Goal: Task Accomplishment & Management: Manage account settings

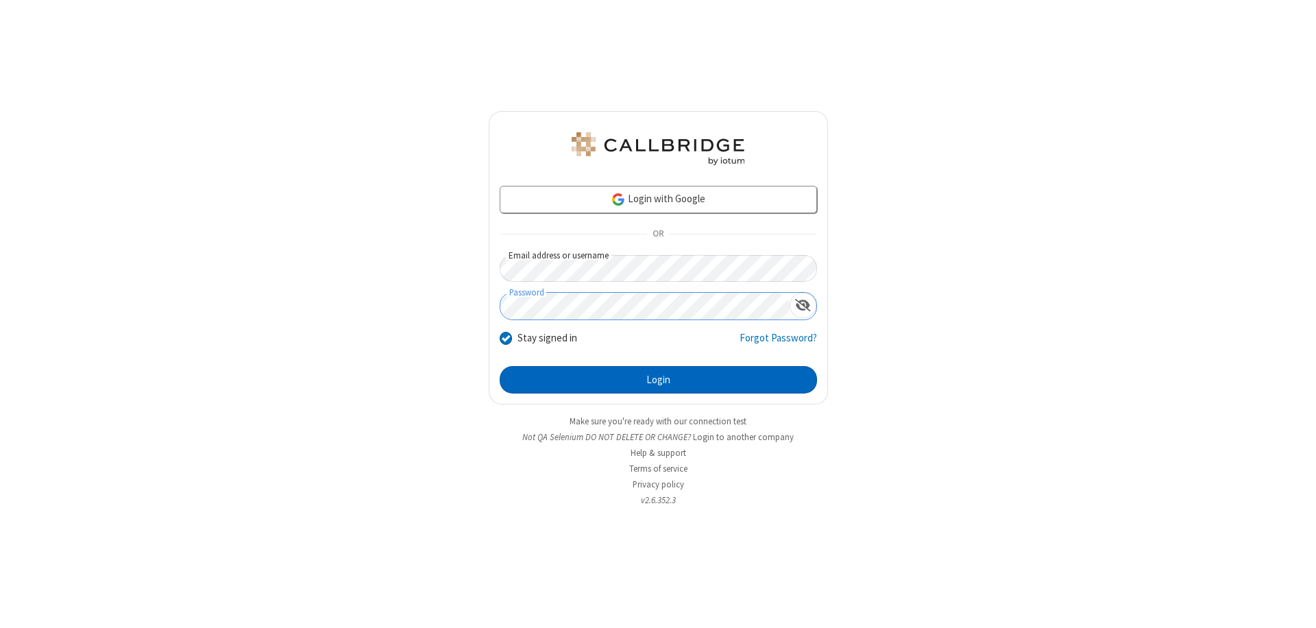
click at [658, 380] on button "Login" at bounding box center [658, 379] width 317 height 27
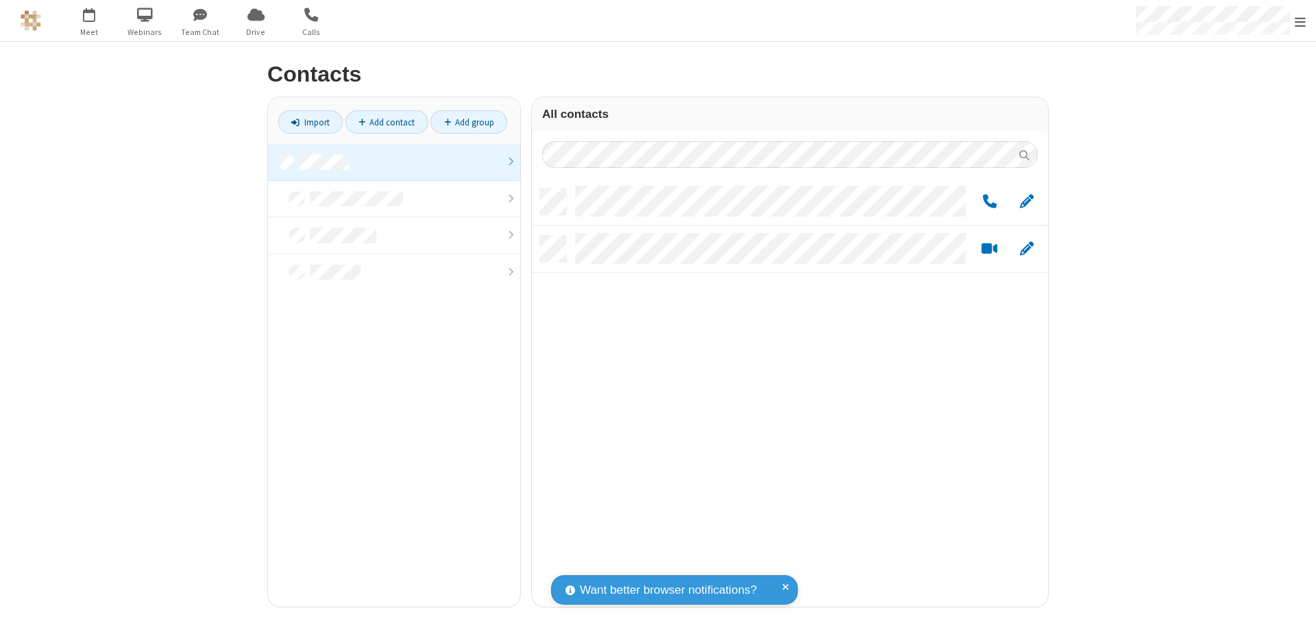
scroll to position [418, 506]
click at [394, 162] on link at bounding box center [394, 162] width 252 height 37
click at [1027, 201] on span "Edit" at bounding box center [1027, 201] width 14 height 17
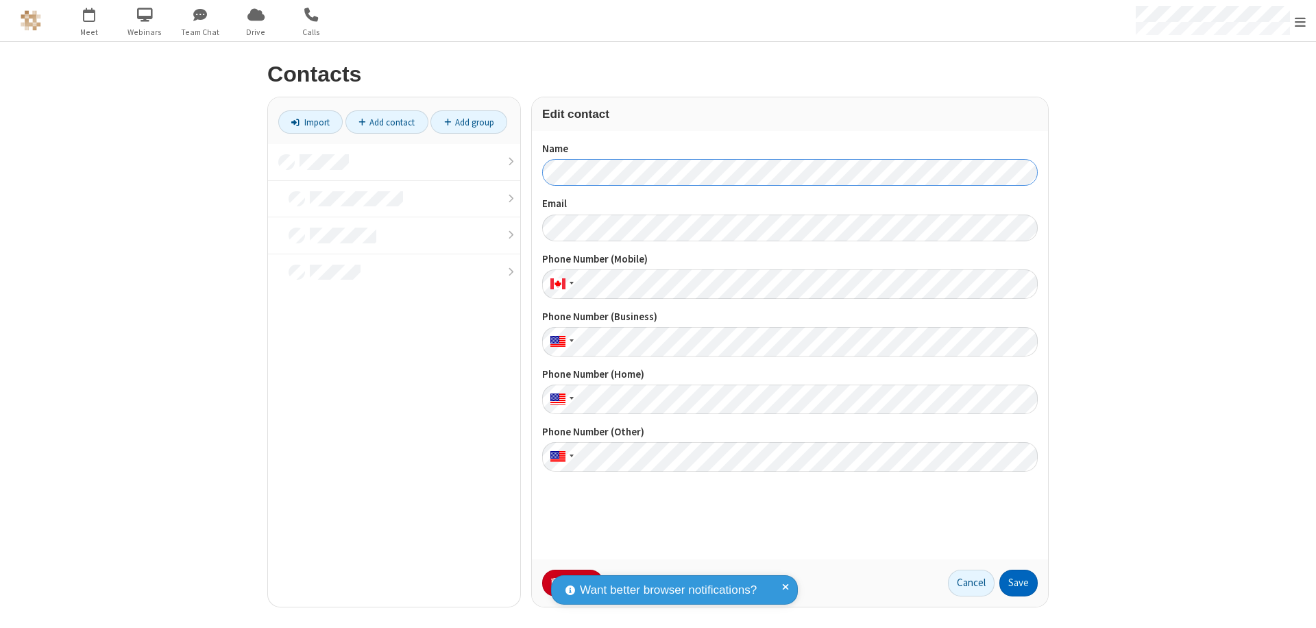
click at [1019, 583] on button "Save" at bounding box center [1018, 583] width 38 height 27
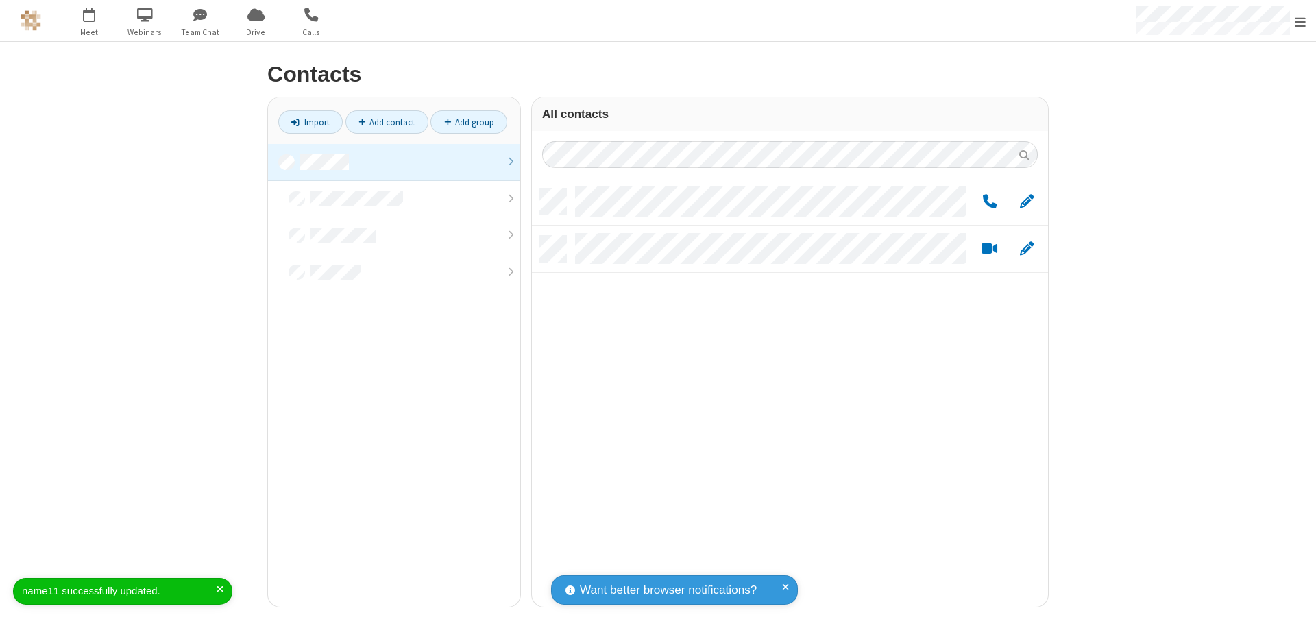
scroll to position [11, 11]
